Goal: Transaction & Acquisition: Purchase product/service

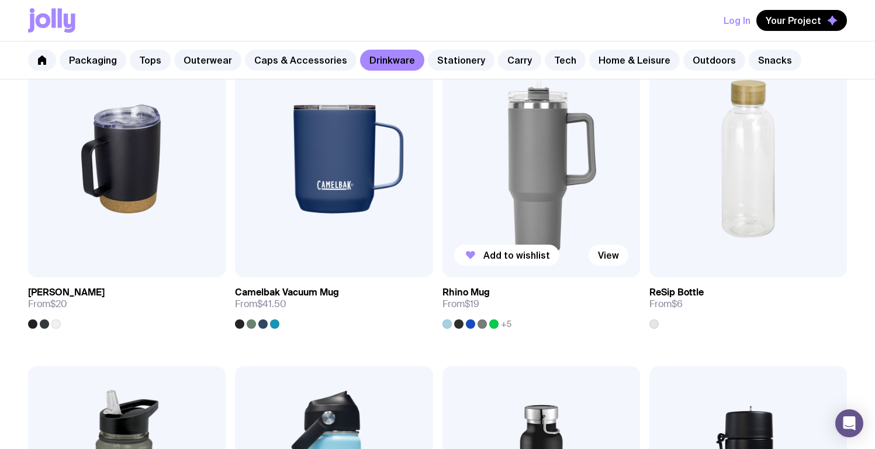
scroll to position [898, 0]
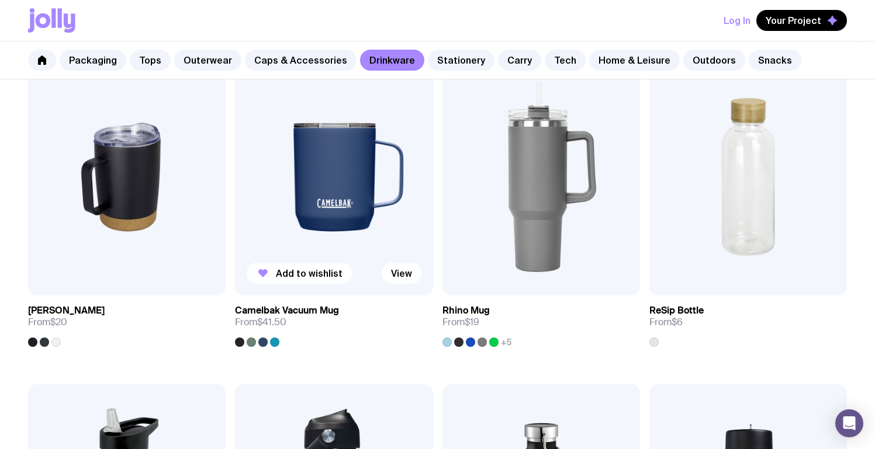
click at [351, 219] on img at bounding box center [334, 176] width 198 height 237
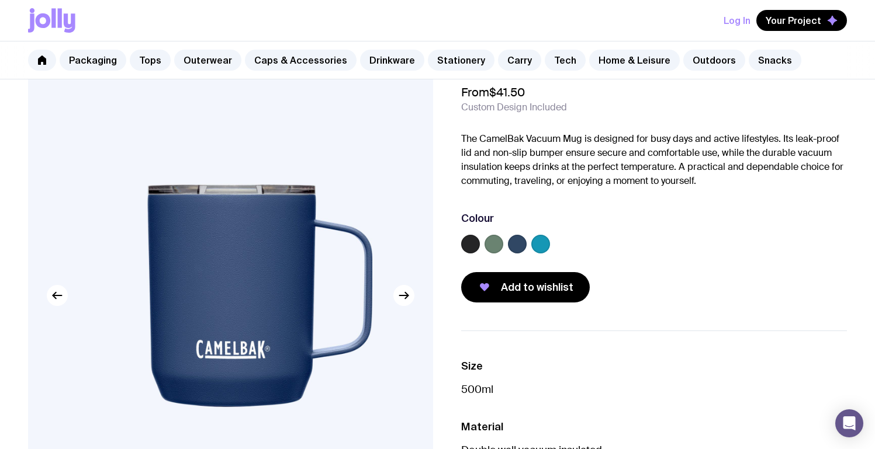
scroll to position [104, 0]
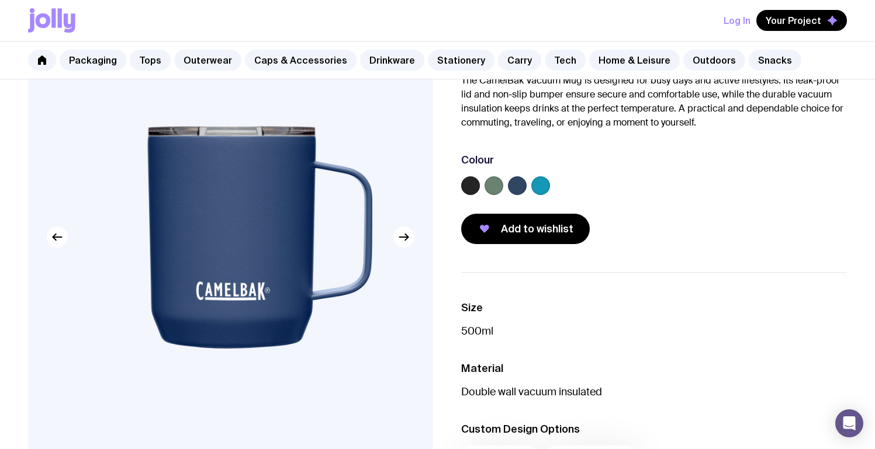
click at [467, 190] on label at bounding box center [470, 185] width 19 height 19
click at [0, 0] on input "radio" at bounding box center [0, 0] width 0 height 0
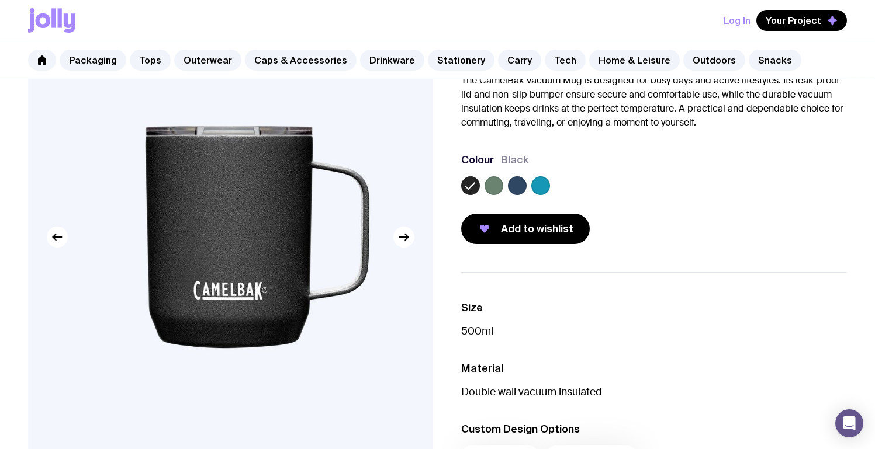
click at [493, 193] on label at bounding box center [493, 185] width 19 height 19
click at [0, 0] on input "radio" at bounding box center [0, 0] width 0 height 0
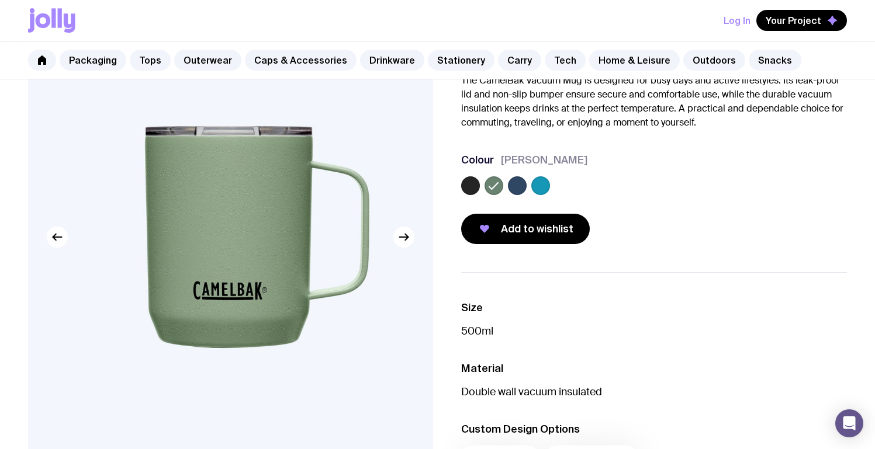
click at [522, 190] on label at bounding box center [517, 185] width 19 height 19
click at [0, 0] on input "radio" at bounding box center [0, 0] width 0 height 0
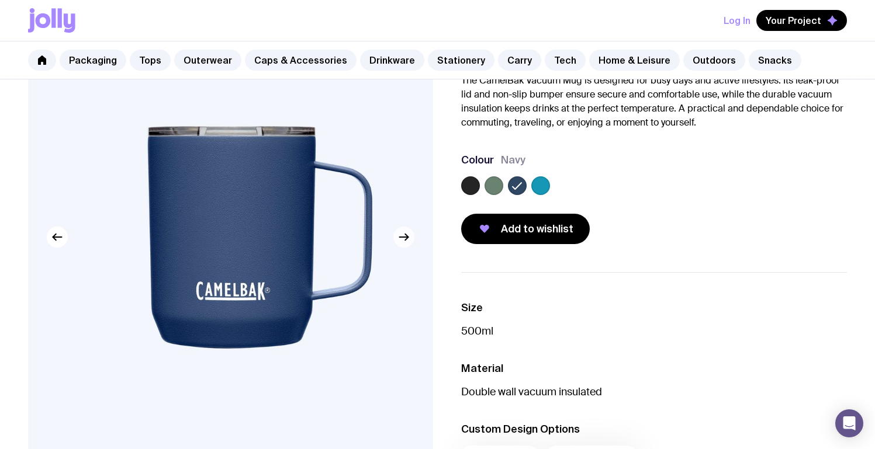
click at [400, 237] on icon "button" at bounding box center [404, 237] width 14 height 14
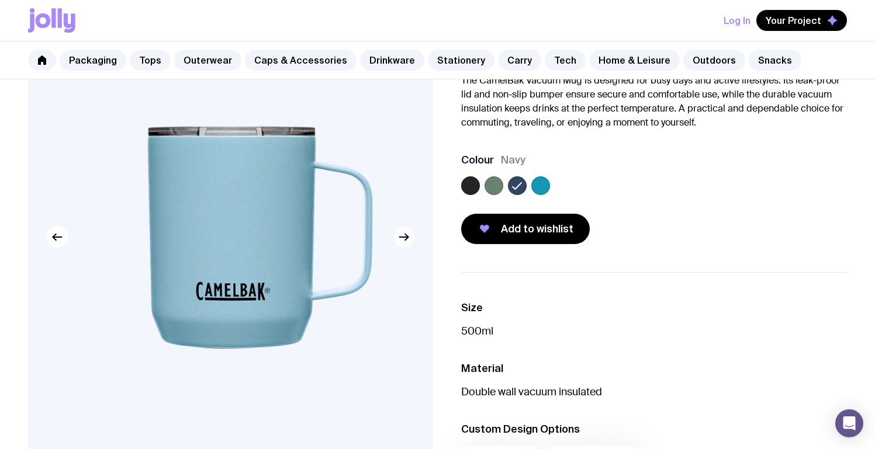
click at [400, 237] on icon "button" at bounding box center [404, 237] width 14 height 14
